Goal: Navigation & Orientation: Go to known website

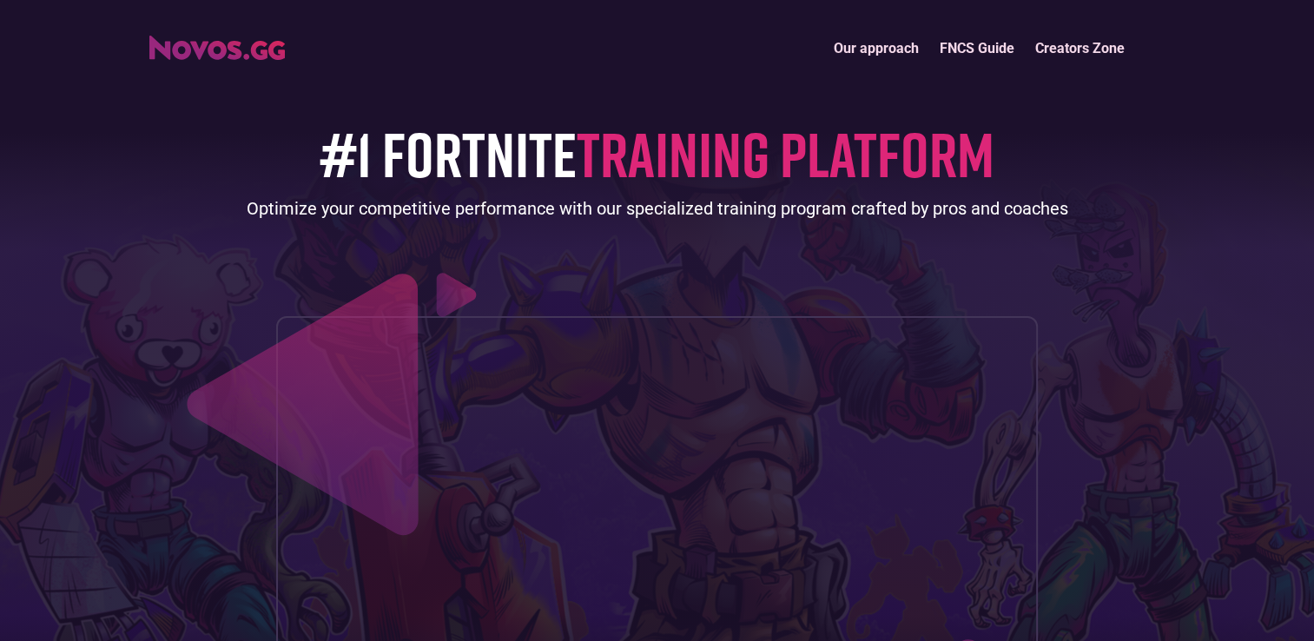
click at [223, 54] on img "home" at bounding box center [217, 48] width 136 height 24
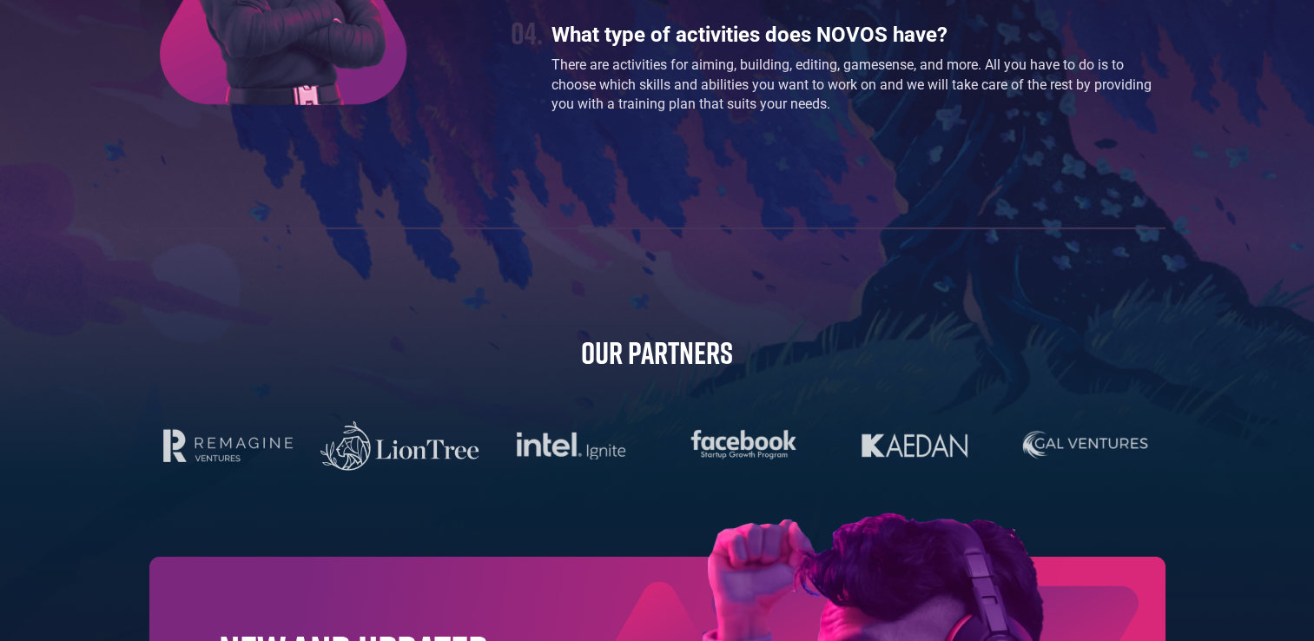
scroll to position [5598, 0]
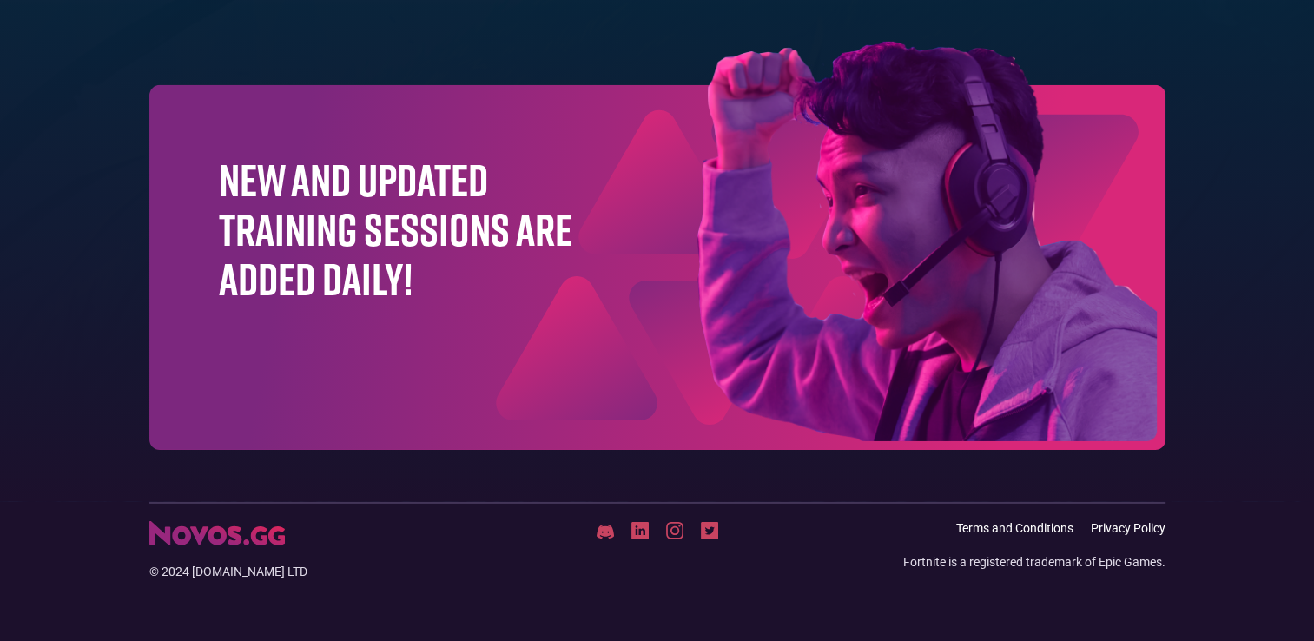
scroll to position [5598, 0]
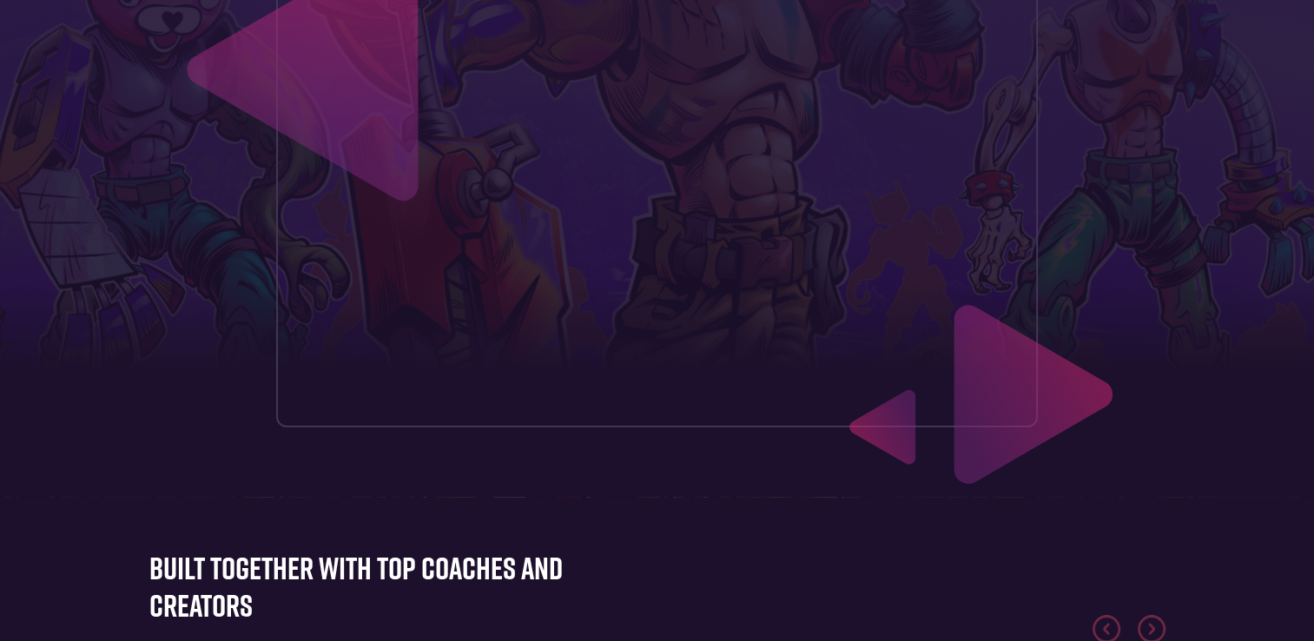
scroll to position [87, 0]
